Goal: Transaction & Acquisition: Purchase product/service

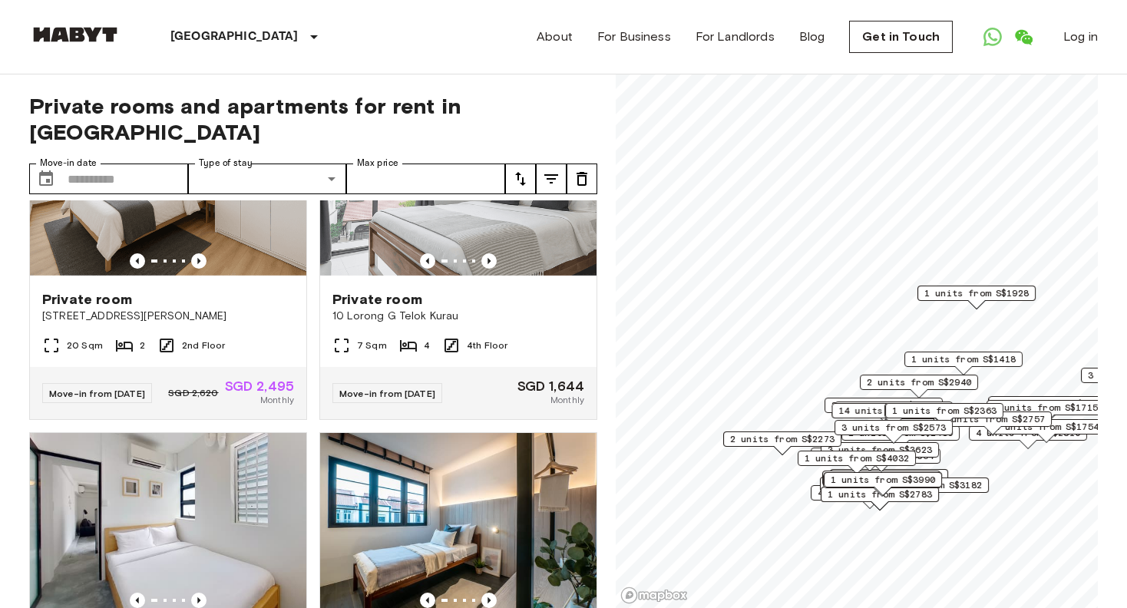
scroll to position [2072, 0]
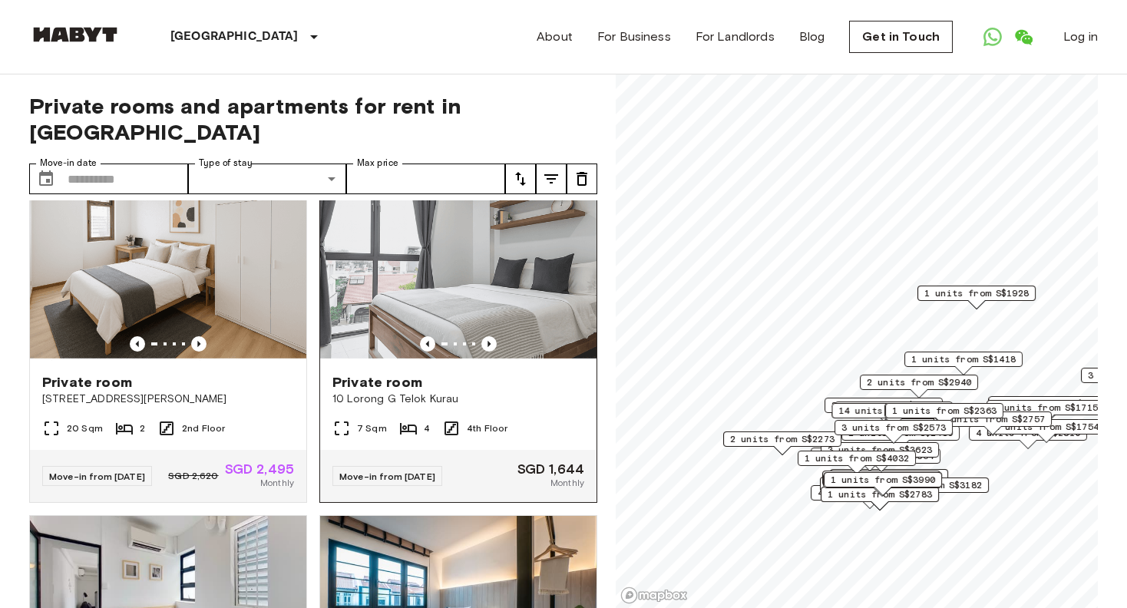
click at [462, 360] on img at bounding box center [458, 268] width 276 height 184
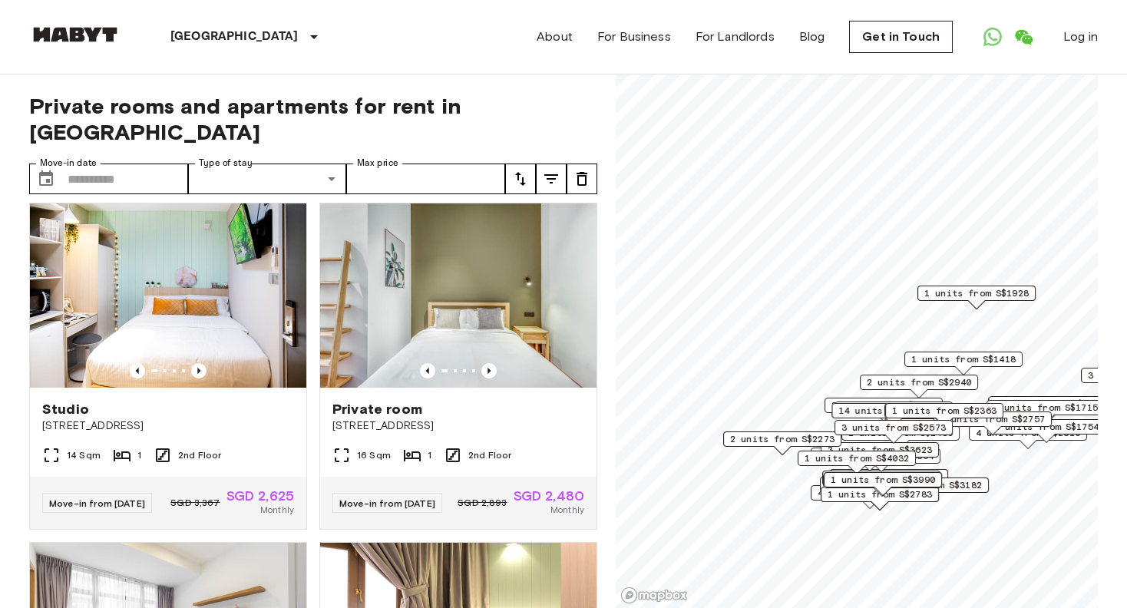
scroll to position [0, 0]
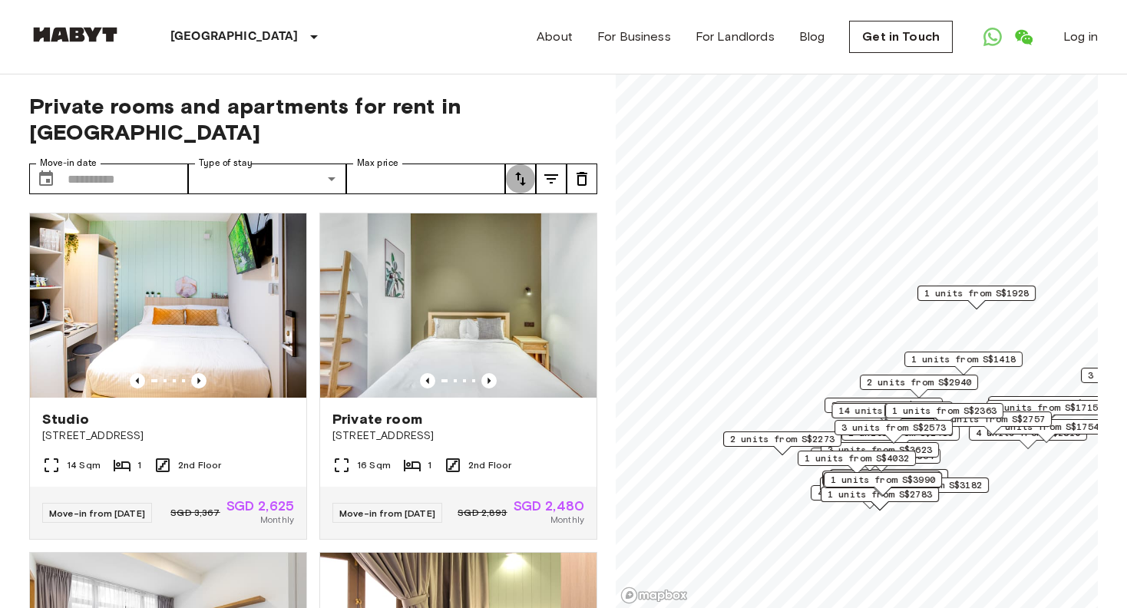
click at [523, 172] on icon "tune" at bounding box center [520, 179] width 11 height 14
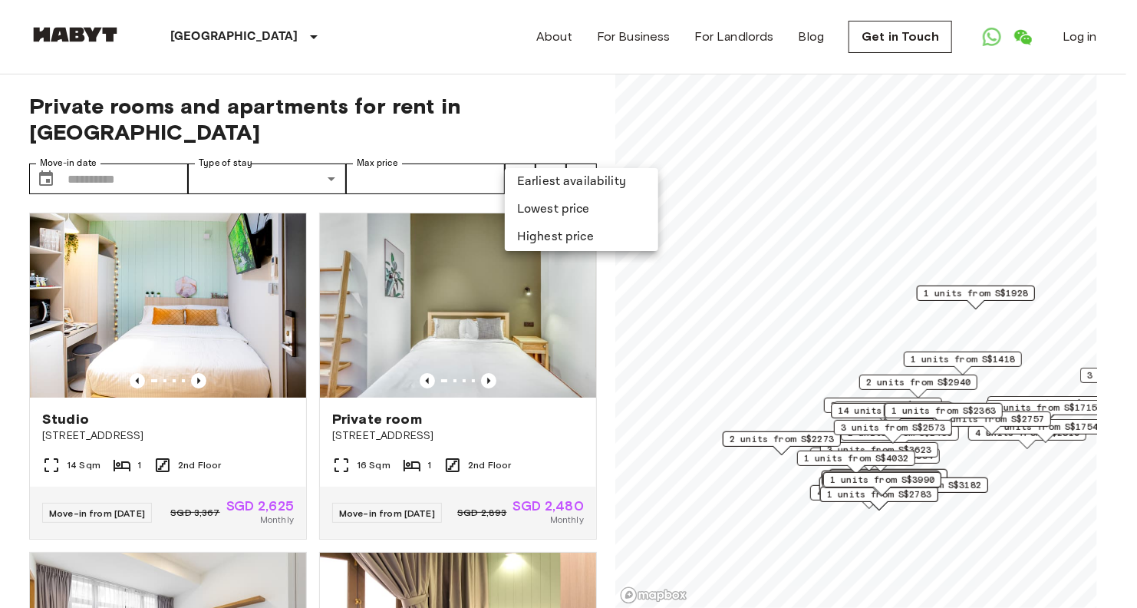
click at [559, 207] on li "Lowest price" at bounding box center [581, 210] width 153 height 28
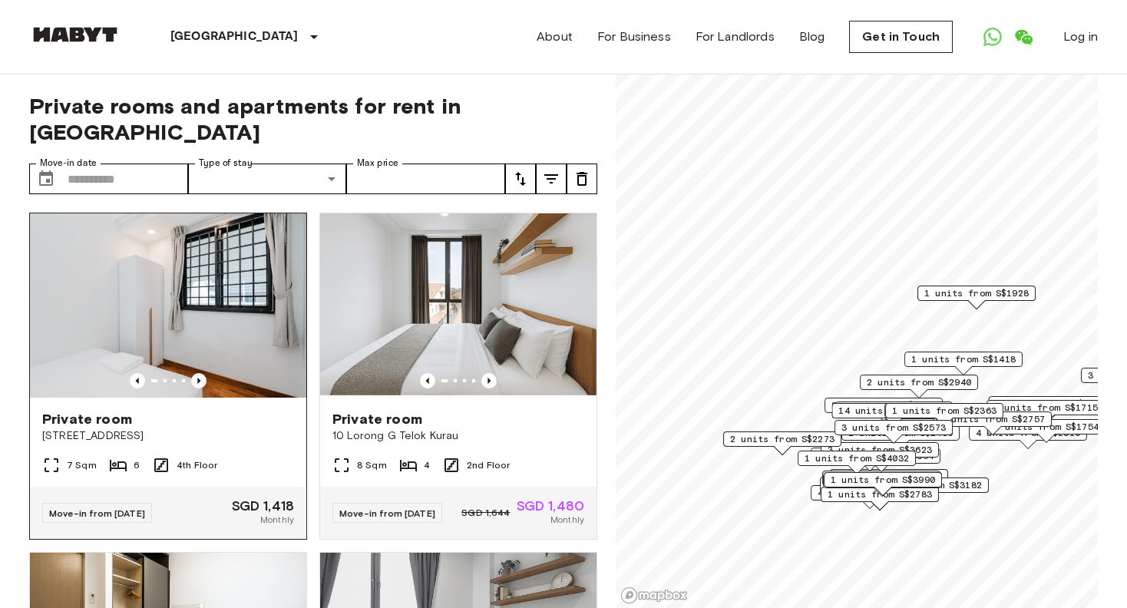
click at [244, 305] on img at bounding box center [168, 305] width 276 height 184
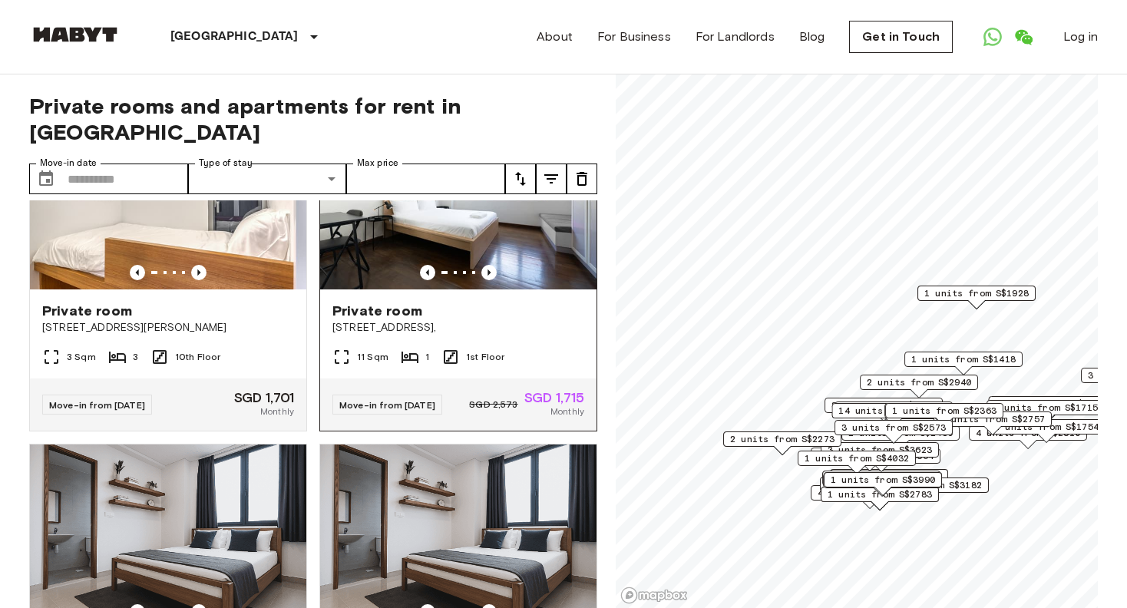
scroll to position [2456, 0]
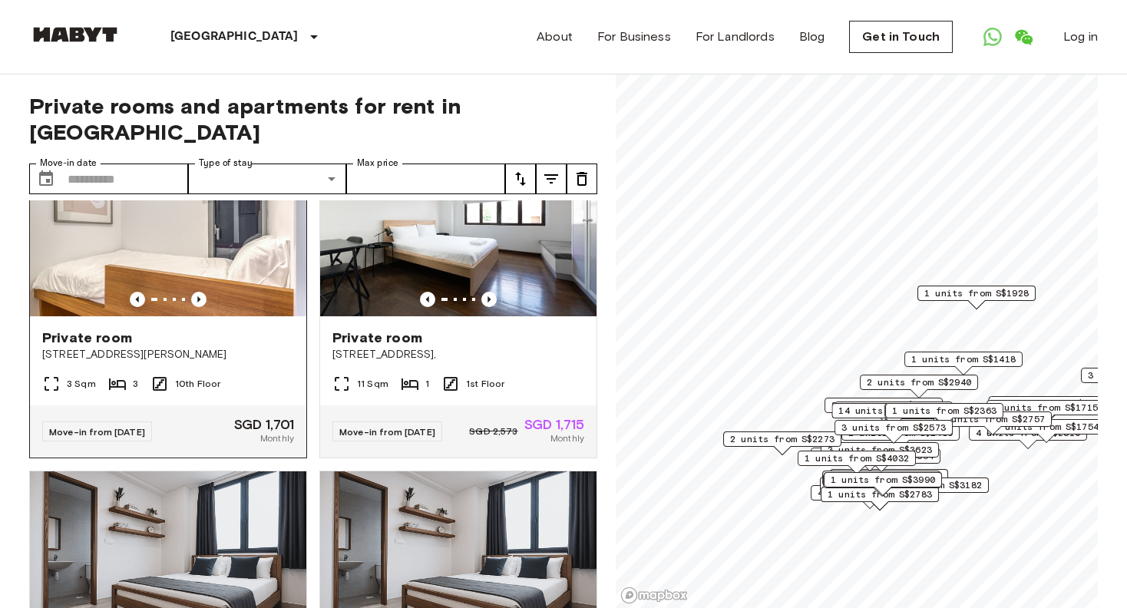
click at [239, 291] on img at bounding box center [168, 224] width 276 height 184
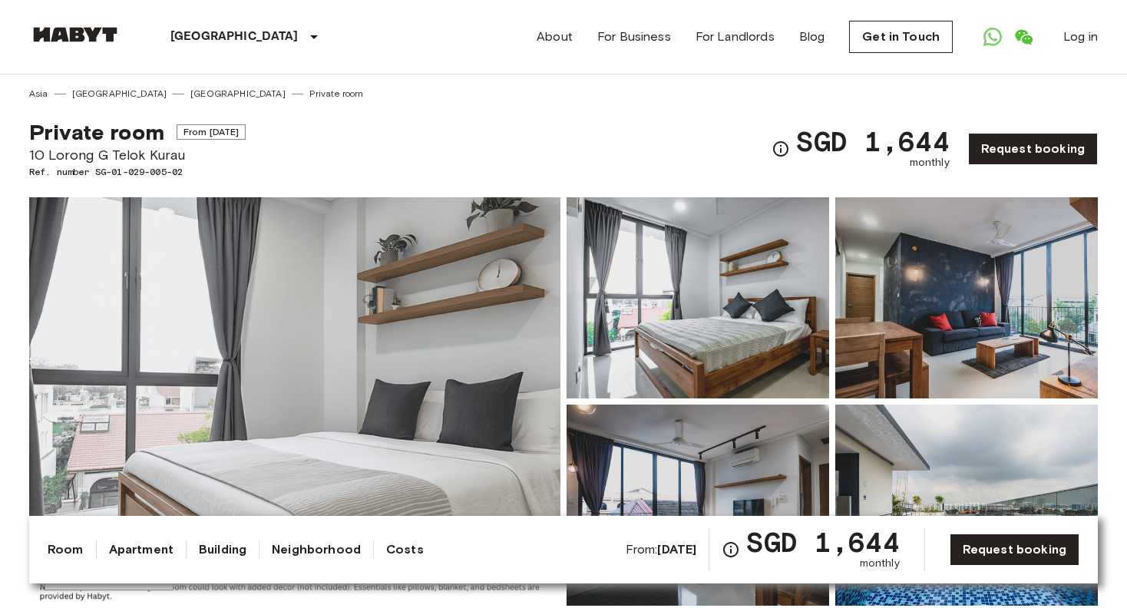
click at [690, 338] on img at bounding box center [697, 297] width 262 height 201
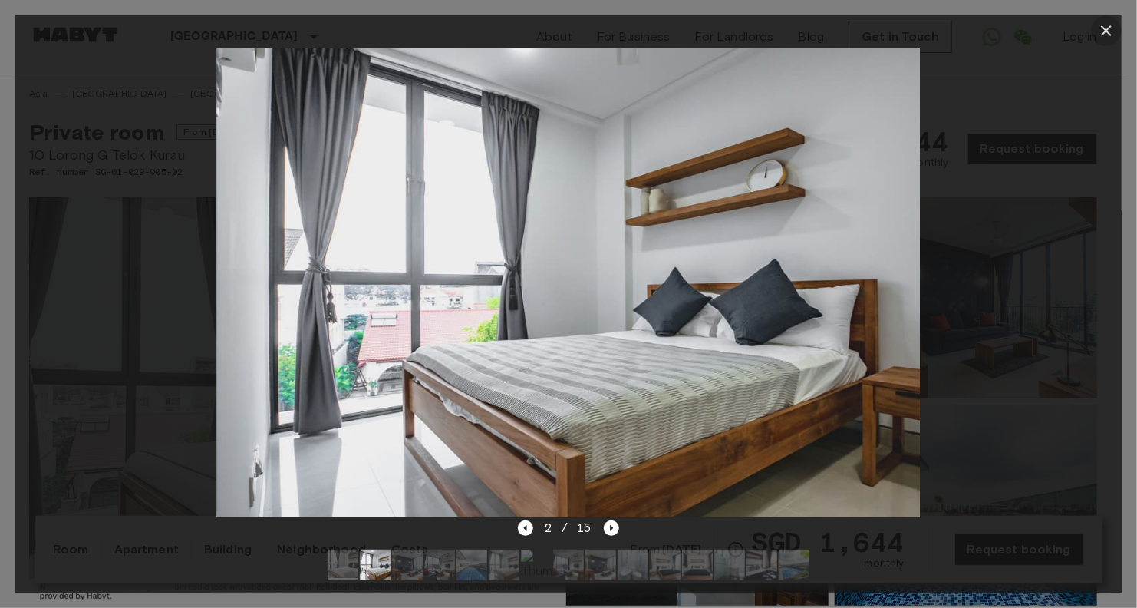
click at [1106, 25] on icon "button" at bounding box center [1106, 30] width 18 height 18
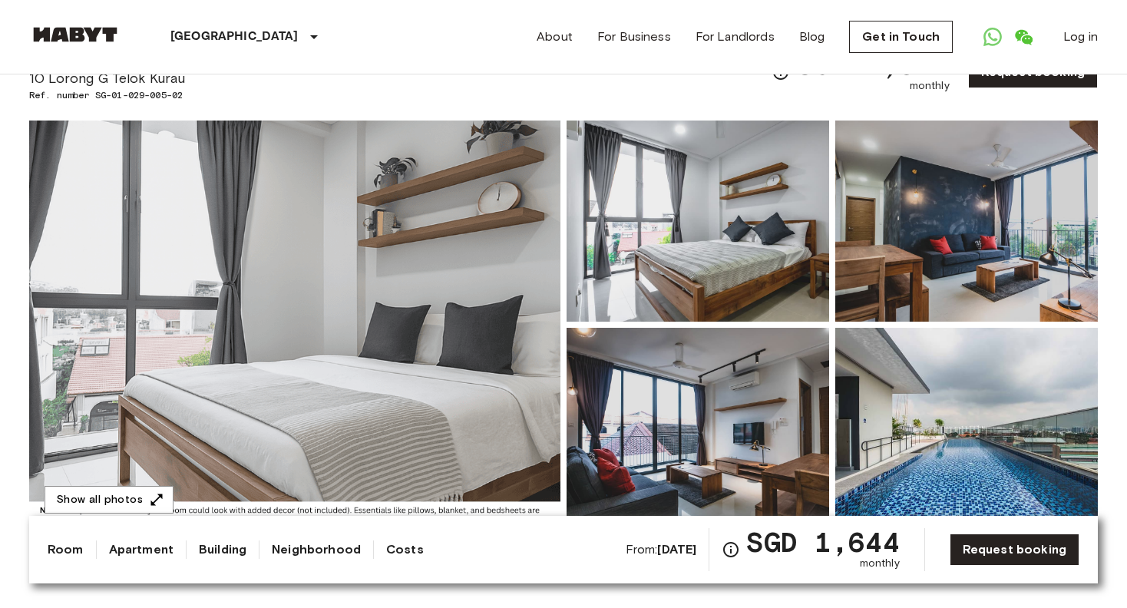
scroll to position [77, 0]
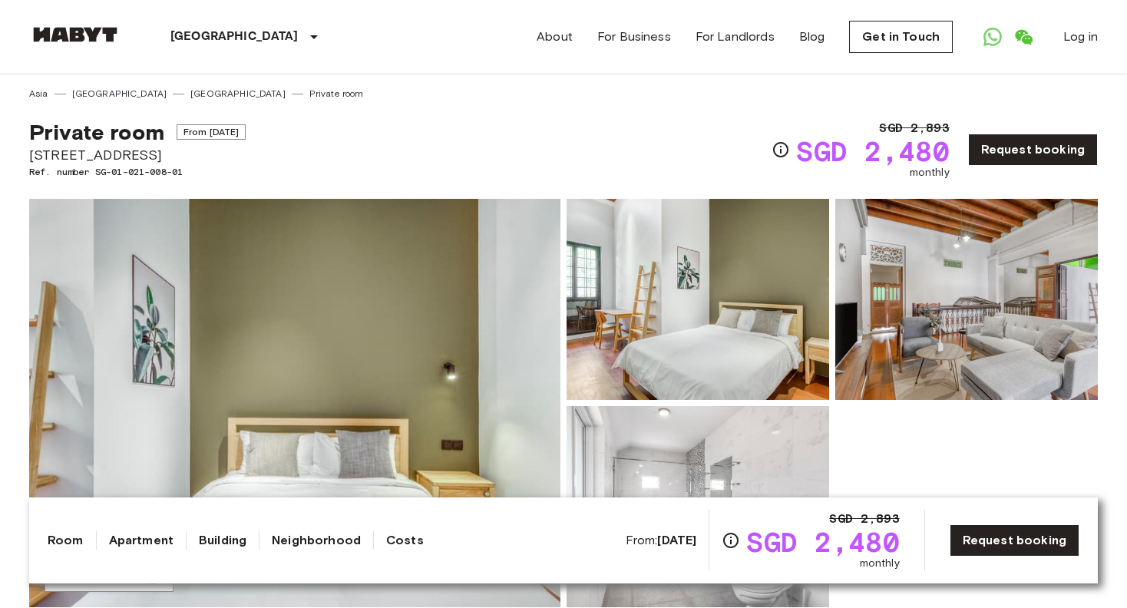
click at [461, 182] on div "Show all photos" at bounding box center [560, 390] width 1074 height 433
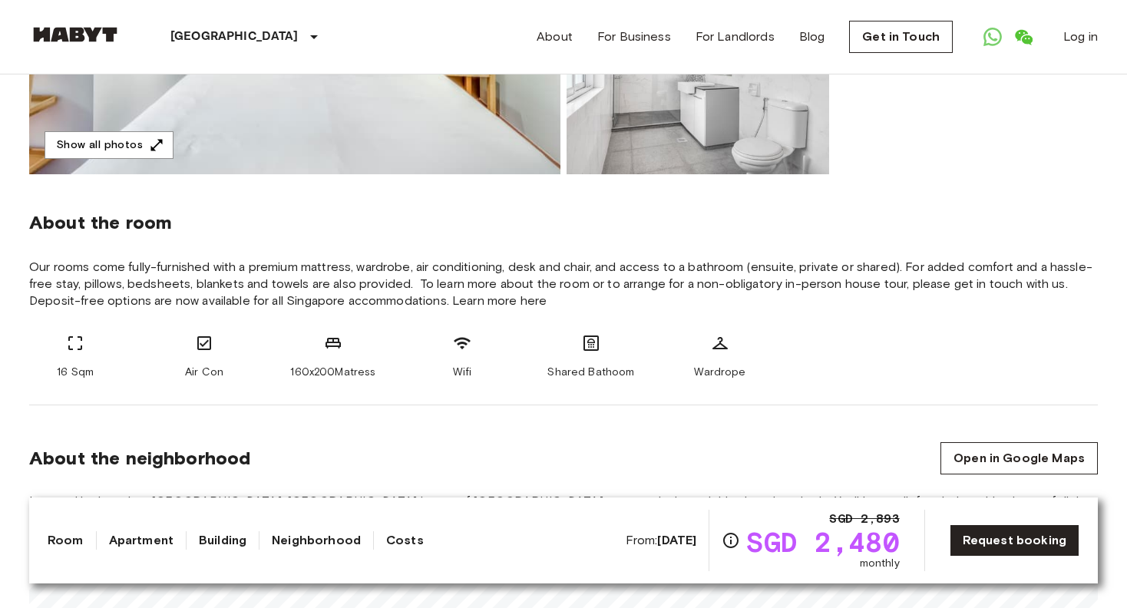
scroll to position [460, 0]
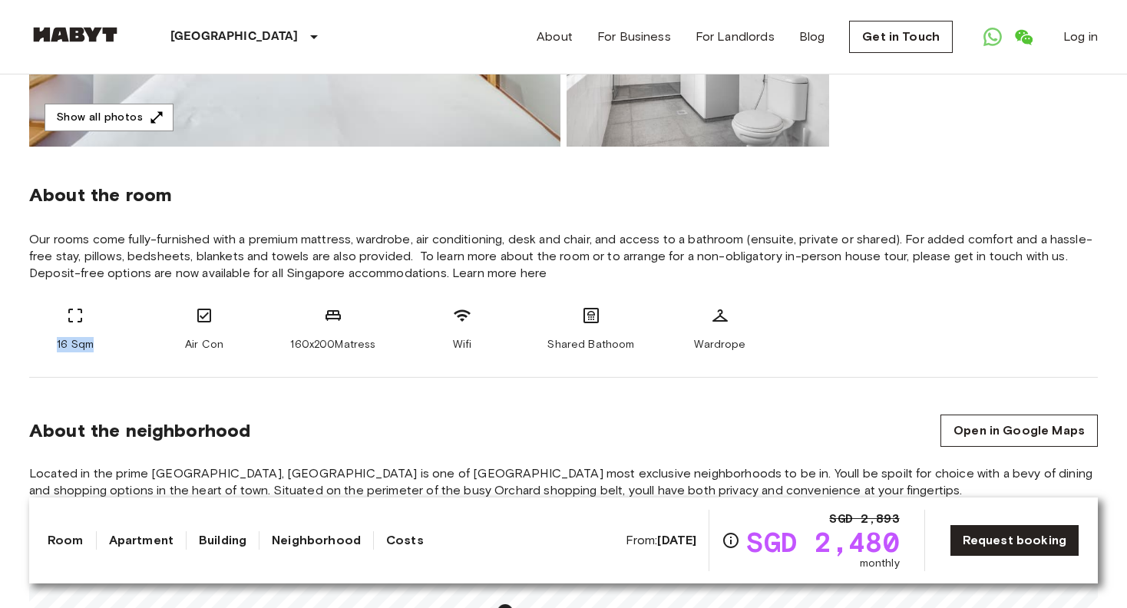
drag, startPoint x: 47, startPoint y: 348, endPoint x: 93, endPoint y: 348, distance: 46.0
click at [93, 348] on div "16 Sqm" at bounding box center [75, 329] width 92 height 46
click at [114, 353] on div "About the room Our rooms come fully-furnished with a premium mattress, wardrobe…" at bounding box center [563, 262] width 1068 height 231
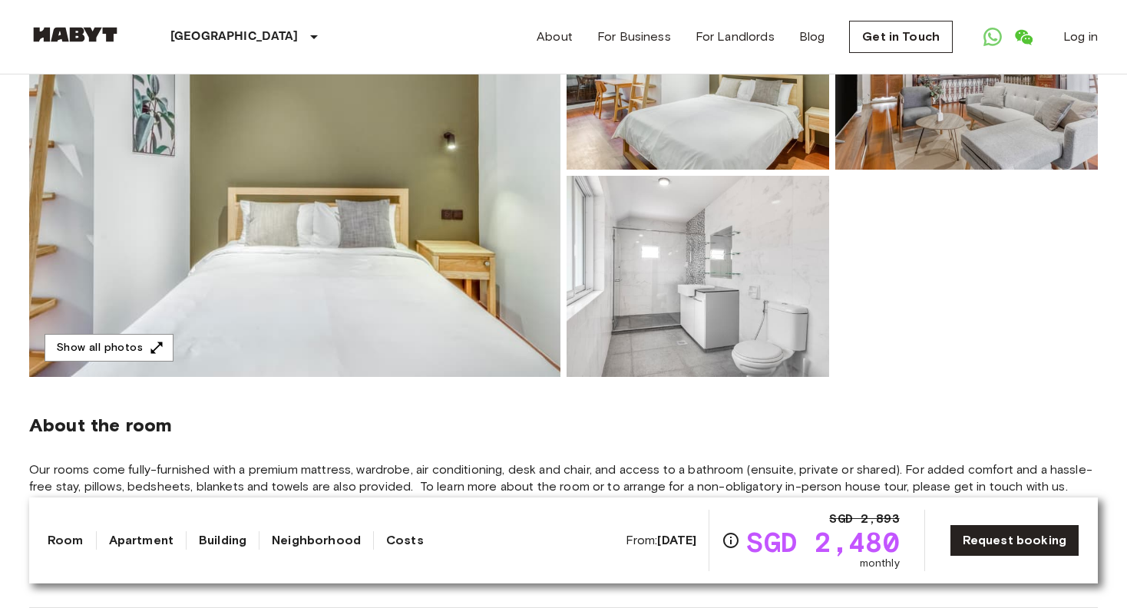
scroll to position [0, 0]
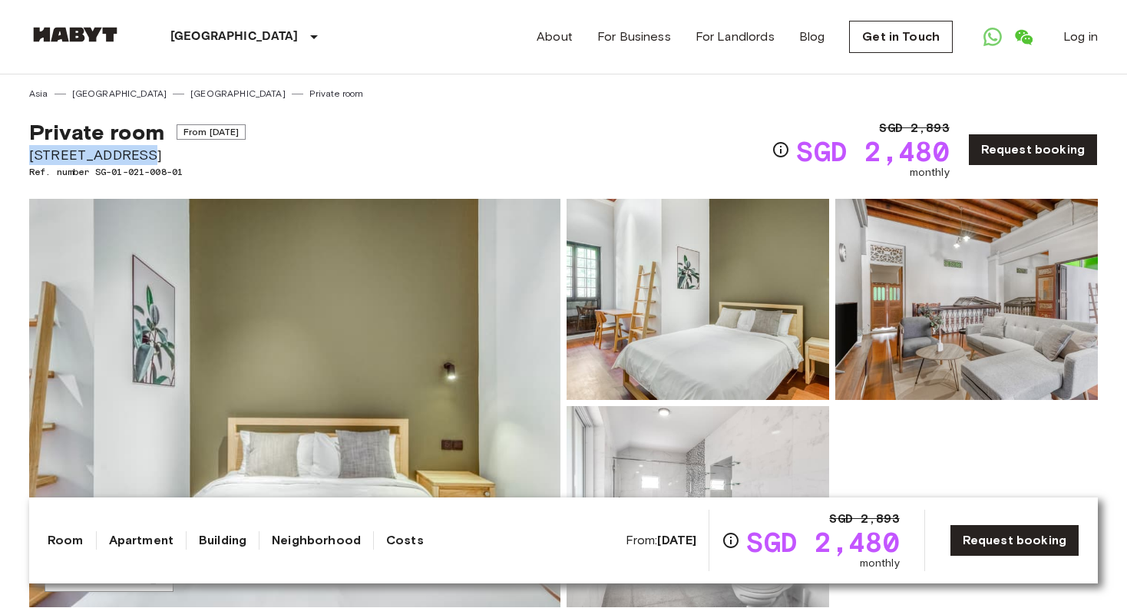
drag, startPoint x: 32, startPoint y: 157, endPoint x: 131, endPoint y: 155, distance: 99.0
click at [131, 155] on span "[STREET_ADDRESS]" at bounding box center [137, 155] width 216 height 20
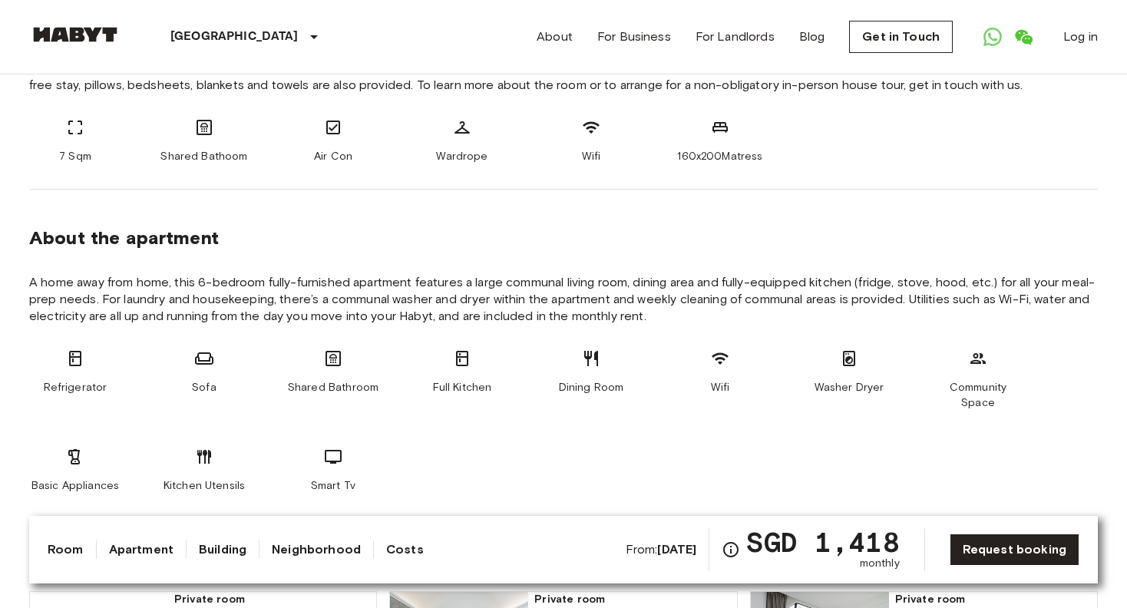
scroll to position [614, 0]
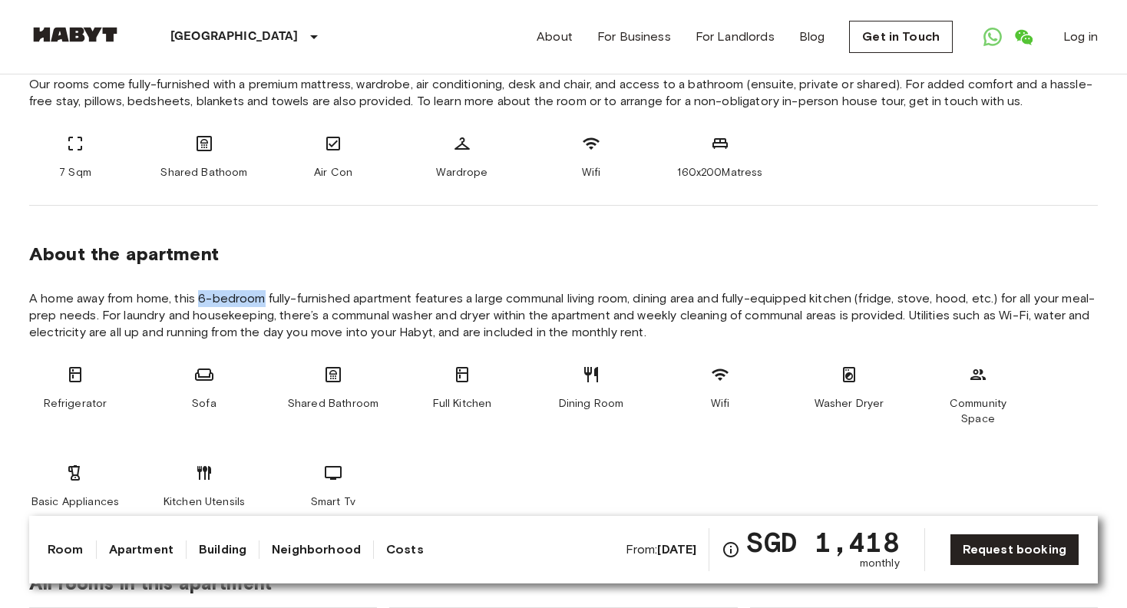
drag, startPoint x: 199, startPoint y: 298, endPoint x: 262, endPoint y: 292, distance: 63.9
click at [262, 292] on span "A home away from home, this 6-bedroom fully-furnished apartment features a larg…" at bounding box center [563, 315] width 1068 height 51
click at [303, 290] on span "A home away from home, this 6-bedroom fully-furnished apartment features a larg…" at bounding box center [563, 315] width 1068 height 51
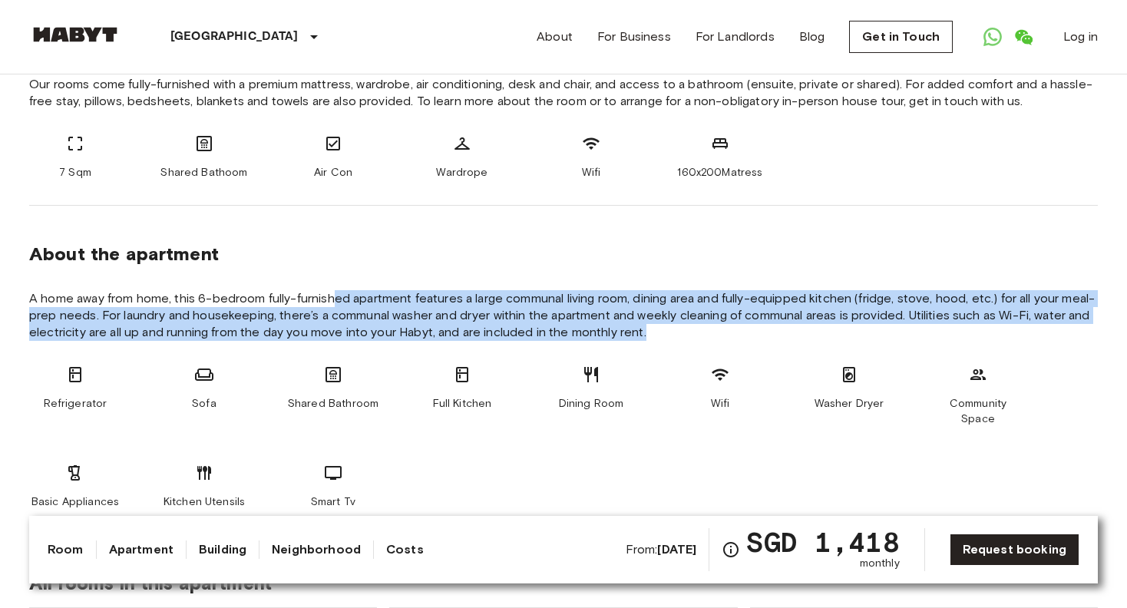
drag, startPoint x: 335, startPoint y: 297, endPoint x: 693, endPoint y: 326, distance: 358.8
click at [693, 326] on span "A home away from home, this 6-bedroom fully-furnished apartment features a larg…" at bounding box center [563, 315] width 1068 height 51
click at [693, 329] on span "A home away from home, this 6-bedroom fully-furnished apartment features a larg…" at bounding box center [563, 315] width 1068 height 51
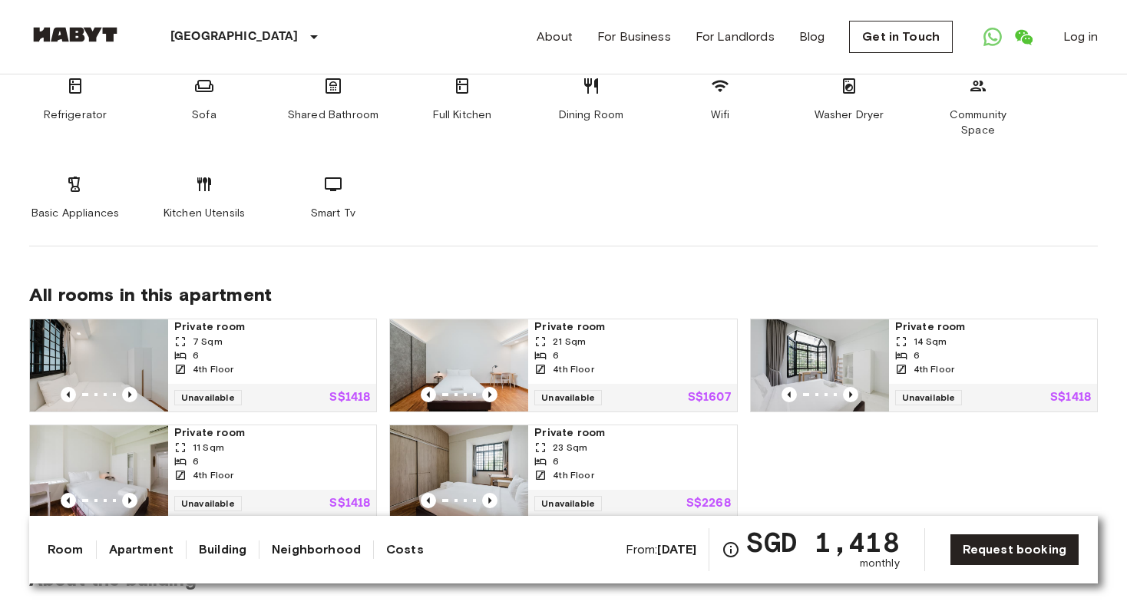
scroll to position [921, 0]
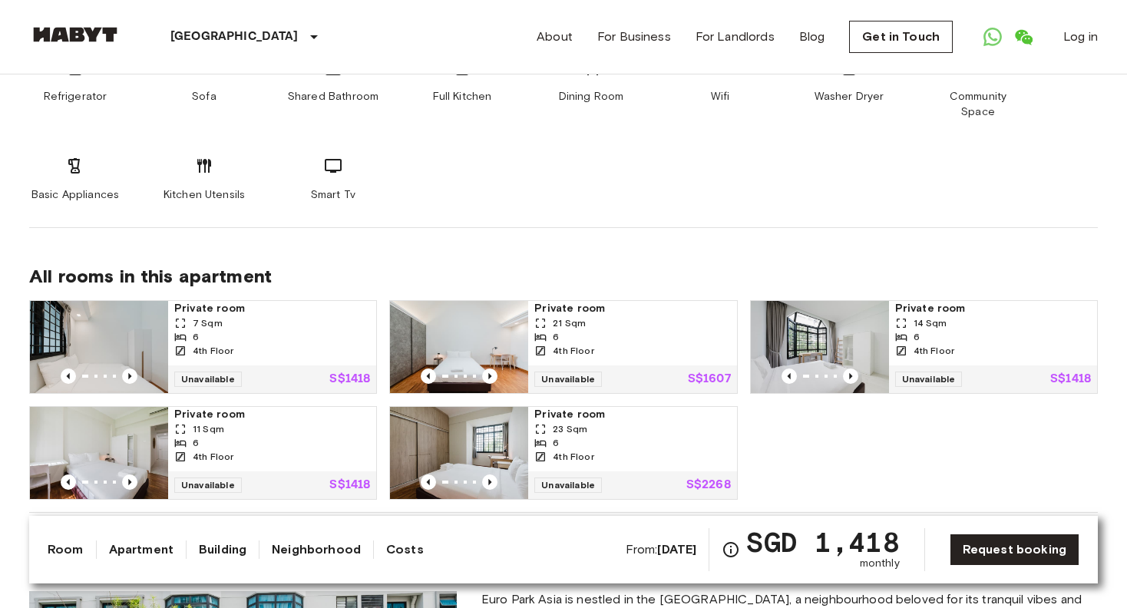
click at [291, 330] on div "6" at bounding box center [272, 337] width 196 height 14
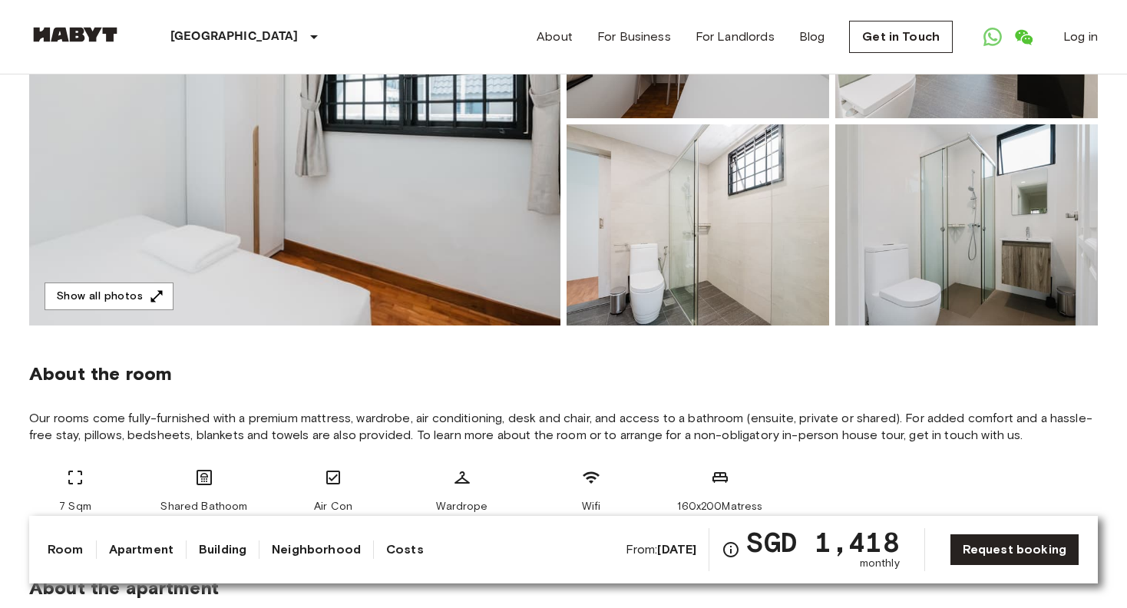
scroll to position [0, 0]
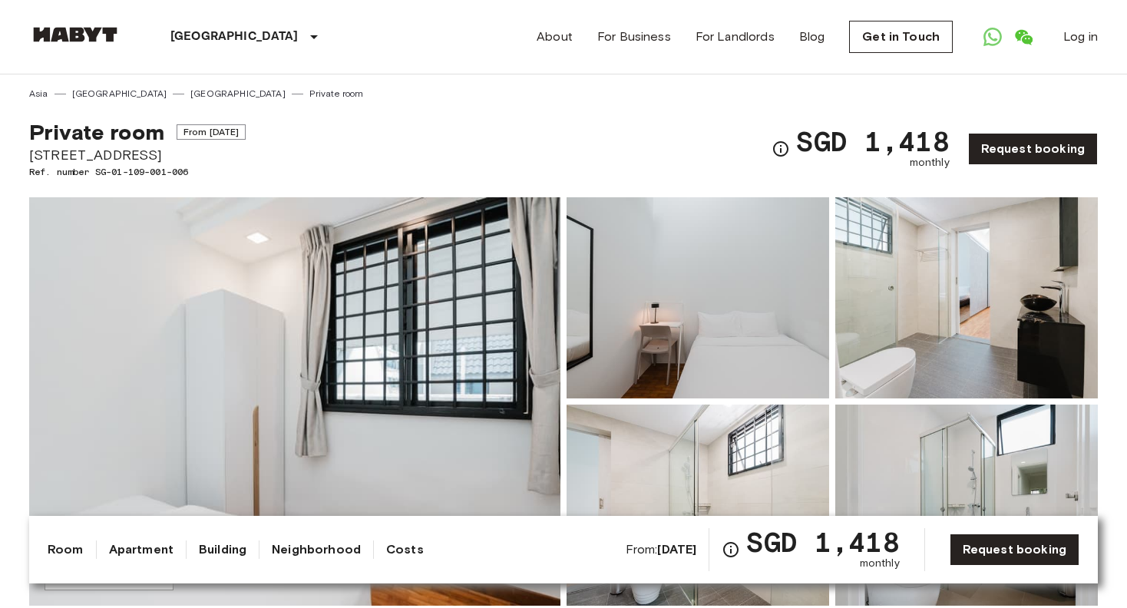
drag, startPoint x: 31, startPoint y: 154, endPoint x: 334, endPoint y: 163, distance: 303.2
click at [334, 163] on div "Private room From Dec 12 2025 25 Woodleigh close #04-09 Singapore 357920 Ref. n…" at bounding box center [563, 140] width 1068 height 78
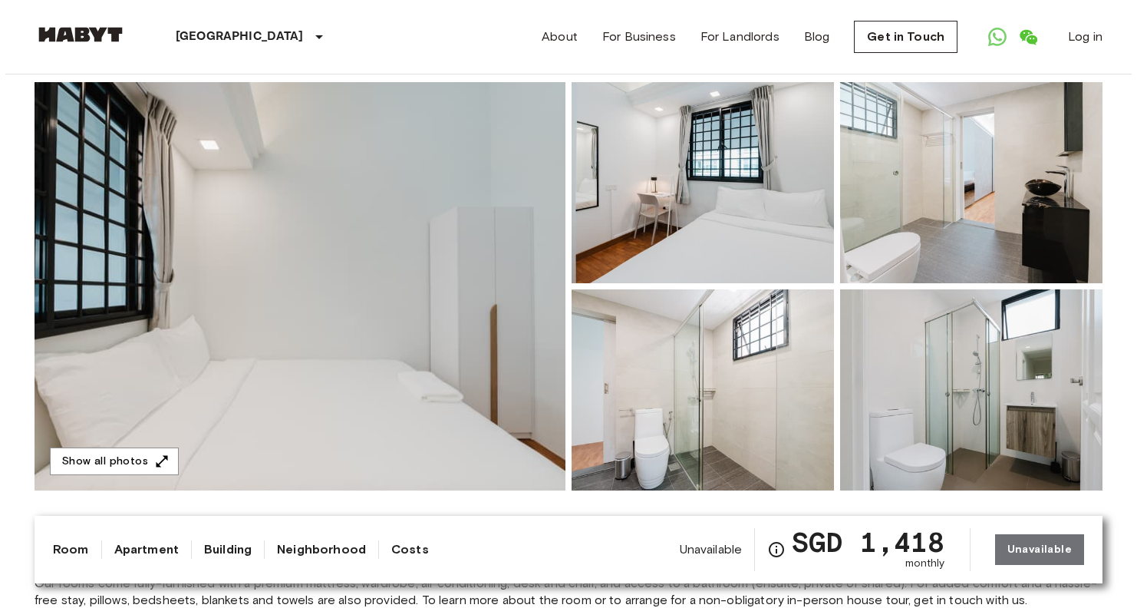
scroll to position [153, 0]
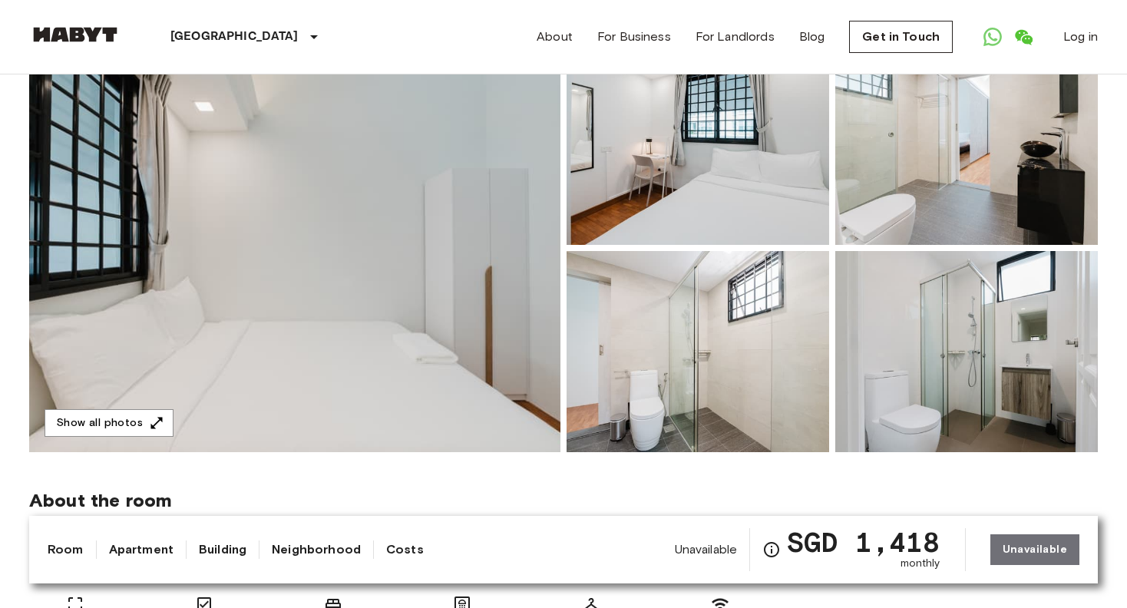
click at [734, 142] on img at bounding box center [697, 144] width 262 height 201
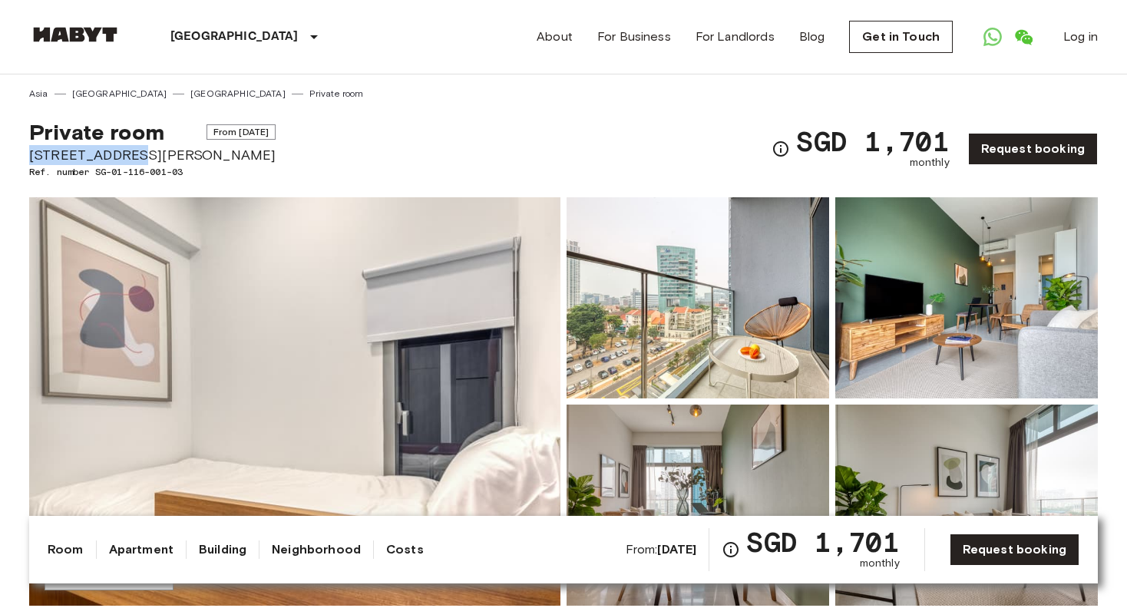
drag, startPoint x: 30, startPoint y: 154, endPoint x: 132, endPoint y: 156, distance: 102.1
click at [132, 156] on span "[STREET_ADDRESS][PERSON_NAME]" at bounding box center [152, 155] width 246 height 20
